Goal: Transaction & Acquisition: Obtain resource

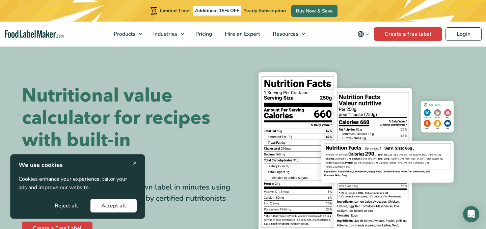
click at [114, 206] on button "Accept all" at bounding box center [113, 205] width 46 height 13
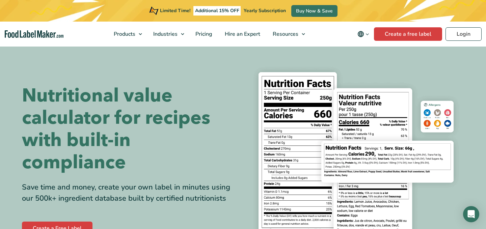
scroll to position [4, 0]
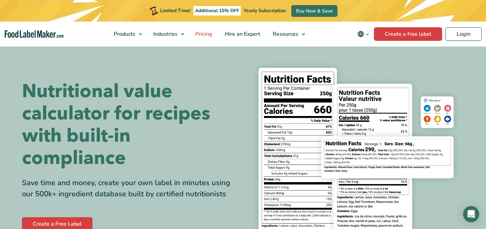
click at [202, 38] on link "Pricing" at bounding box center [203, 34] width 28 height 25
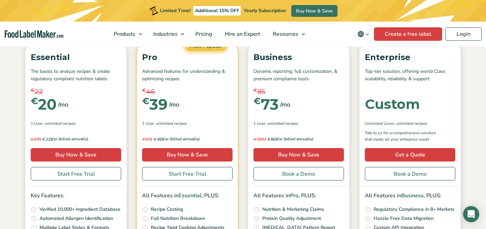
scroll to position [90, 0]
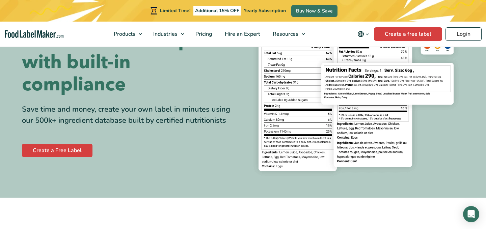
scroll to position [80, 0]
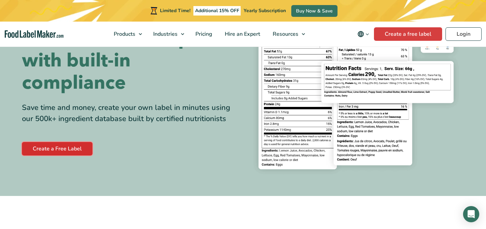
click at [61, 146] on link "Create a Free Label" at bounding box center [57, 148] width 70 height 13
